Goal: Find specific page/section: Find specific page/section

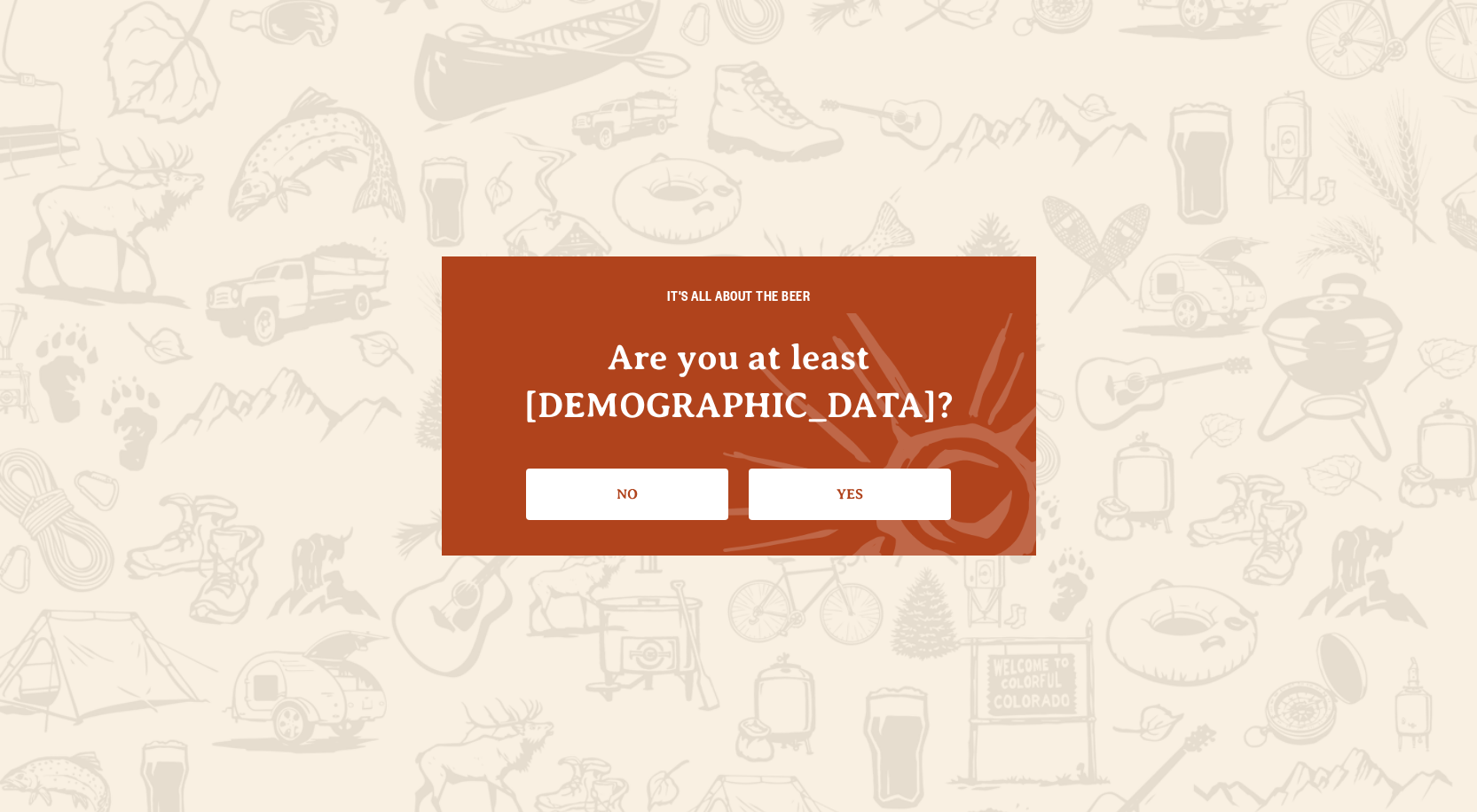
scroll to position [177, 0]
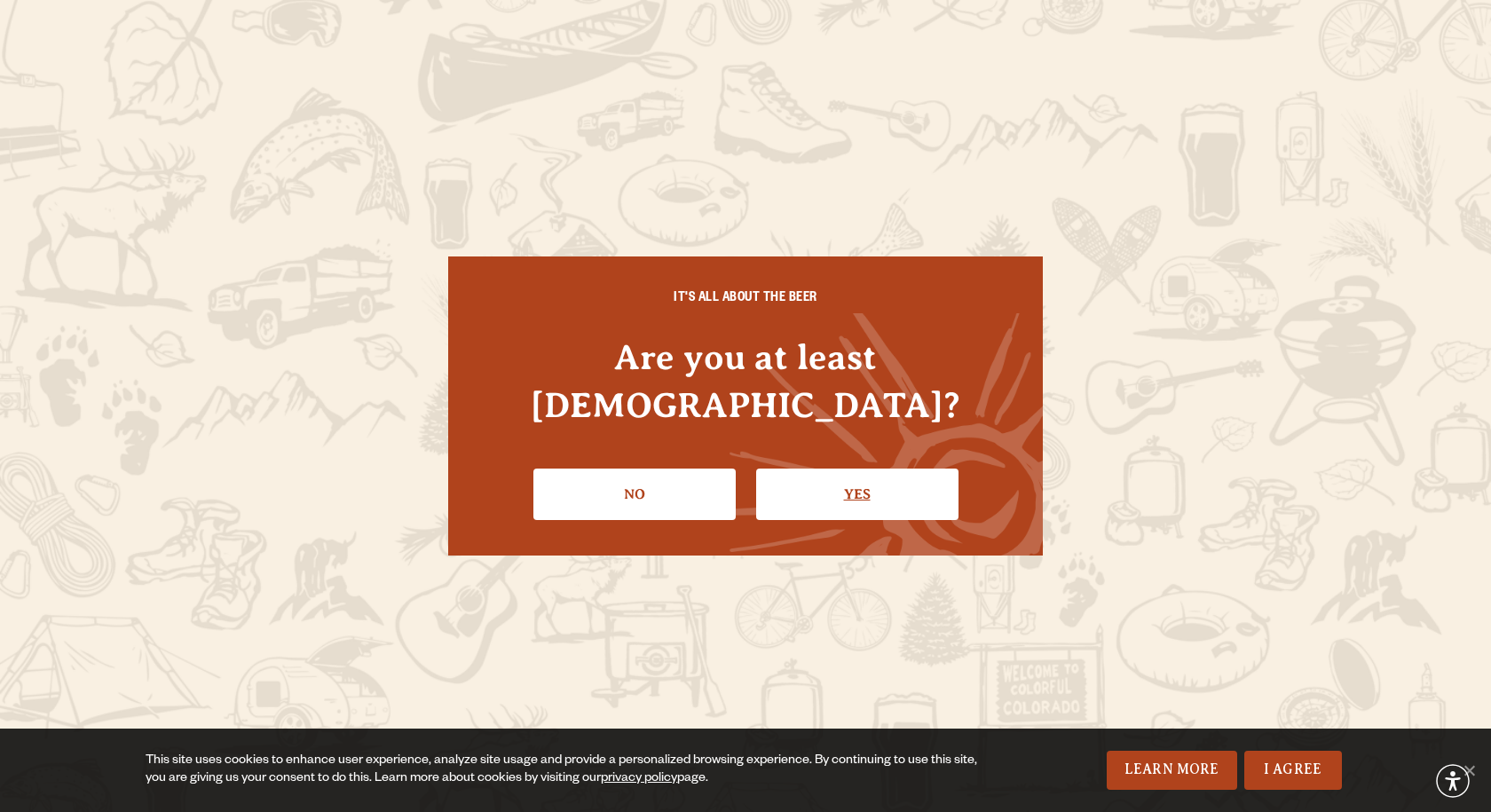
click at [847, 472] on link "Yes" at bounding box center [857, 494] width 202 height 52
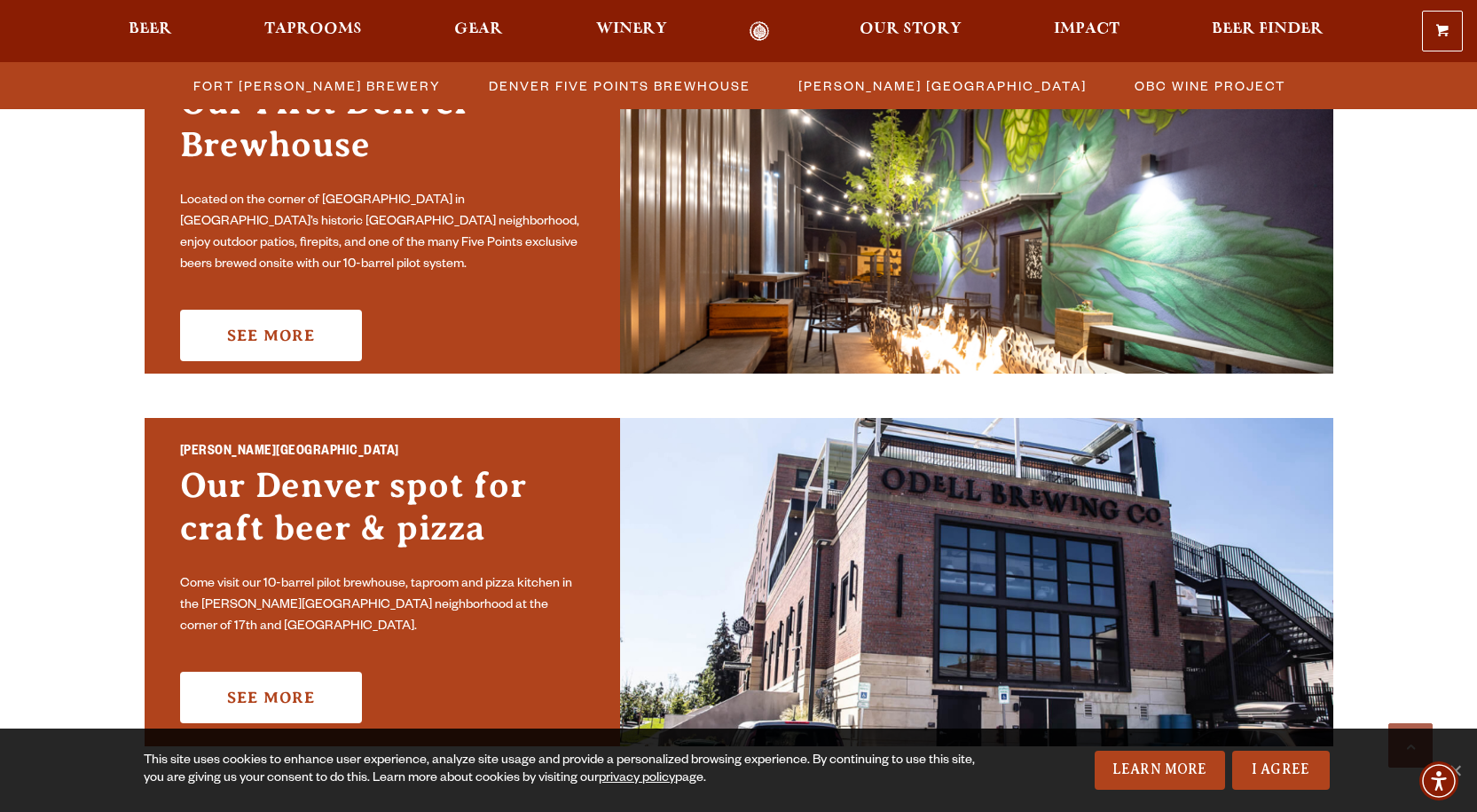
scroll to position [887, 0]
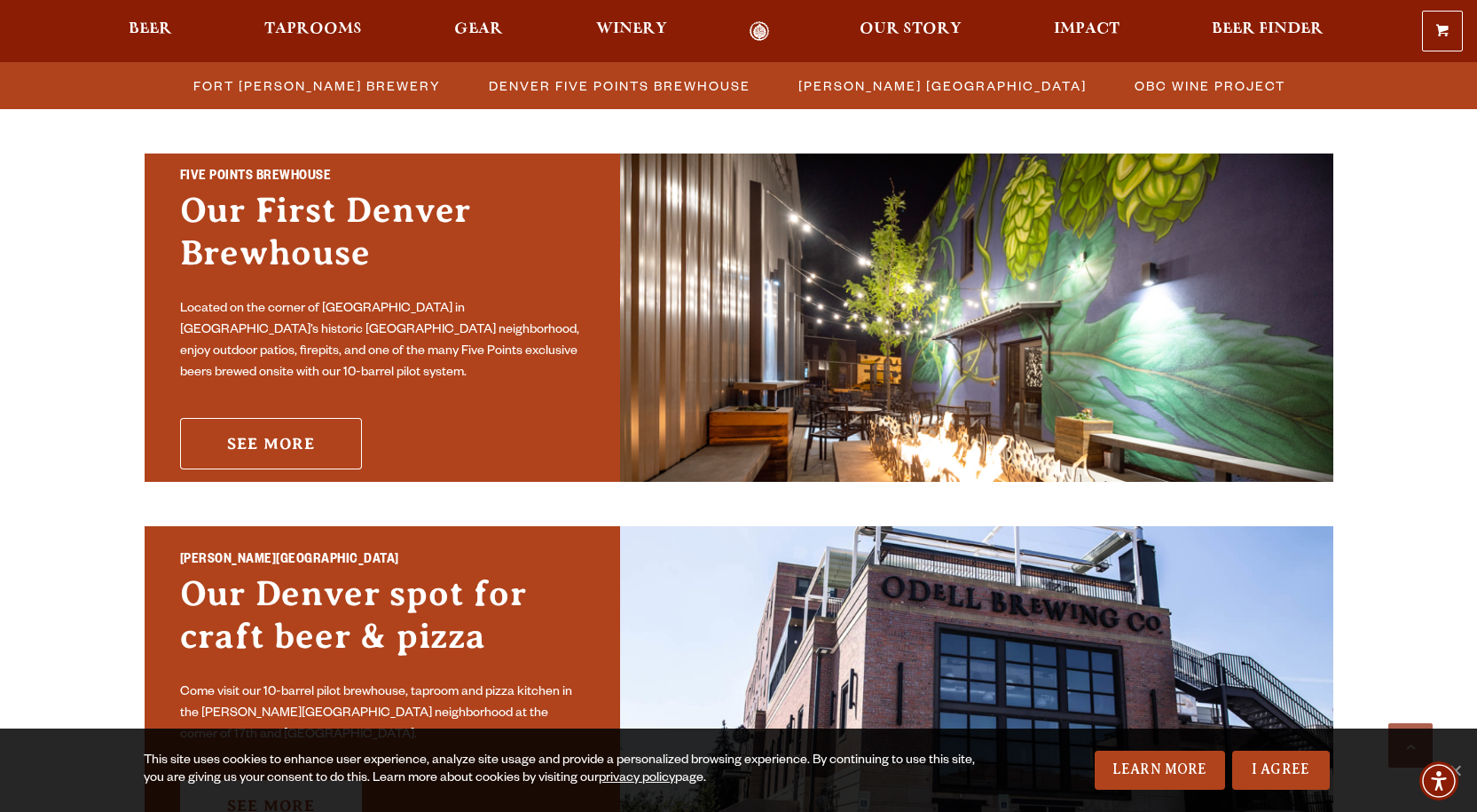
click at [297, 424] on link "See More" at bounding box center [271, 443] width 182 height 52
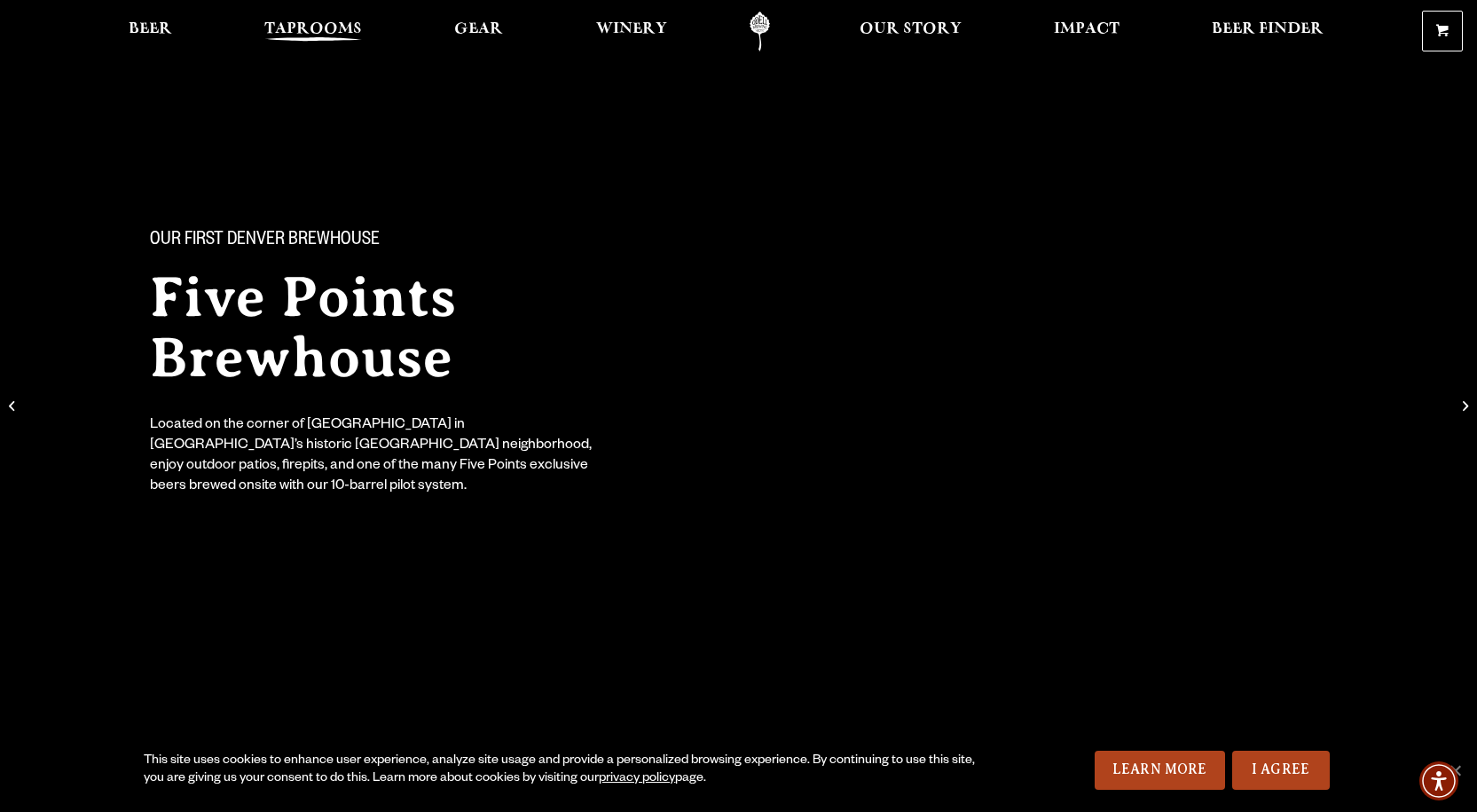
click at [312, 31] on span "Taprooms" at bounding box center [313, 29] width 98 height 14
